Goal: Information Seeking & Learning: Understand process/instructions

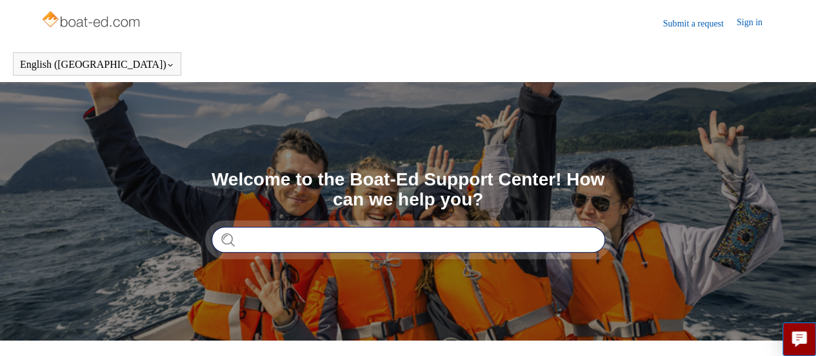
click at [314, 249] on input "Search" at bounding box center [409, 240] width 394 height 26
type input "**********"
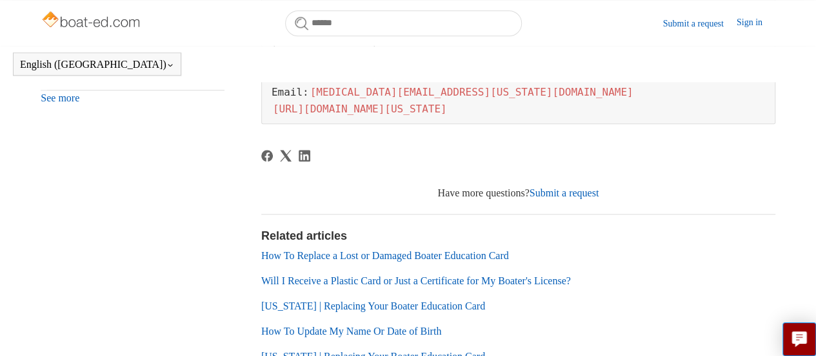
scroll to position [607, 0]
click at [367, 256] on link "How To Replace a Lost or Damaged Boater Education Card" at bounding box center [385, 255] width 248 height 11
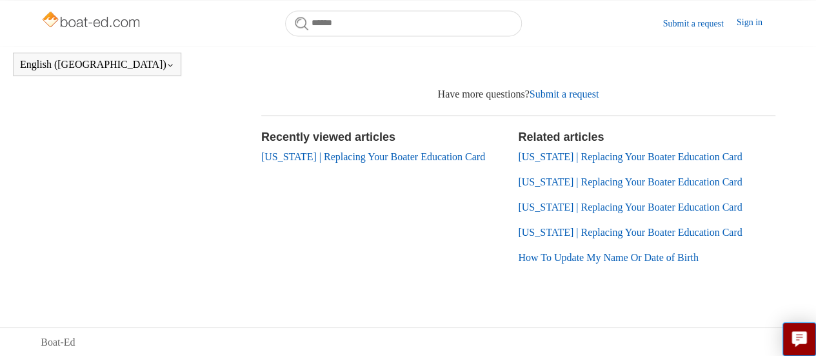
scroll to position [955, 0]
click at [369, 252] on section "Recently viewed articles Utah | Replacing Your Boater Education Card" at bounding box center [389, 201] width 257 height 147
click at [589, 259] on link "How To Update My Name Or Date of Birth" at bounding box center [608, 257] width 180 height 11
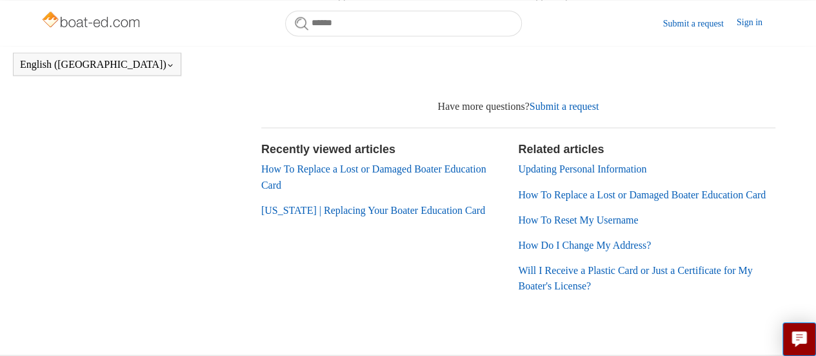
scroll to position [1113, 0]
